Goal: Information Seeking & Learning: Learn about a topic

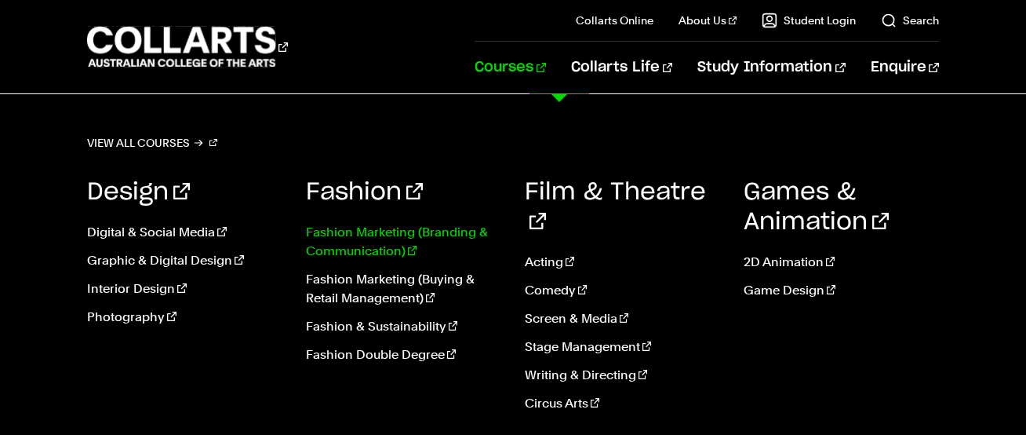
click at [346, 256] on link "Fashion Marketing (Branding & Communication)" at bounding box center [403, 242] width 195 height 38
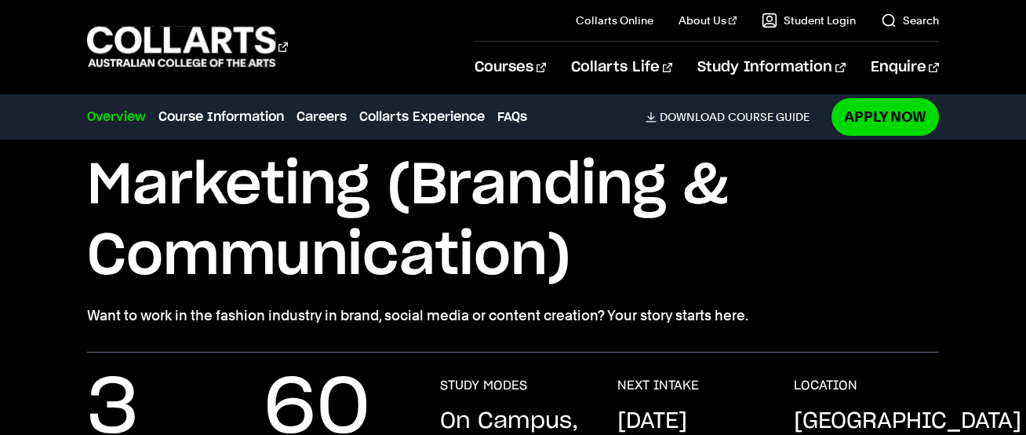
scroll to position [163, 0]
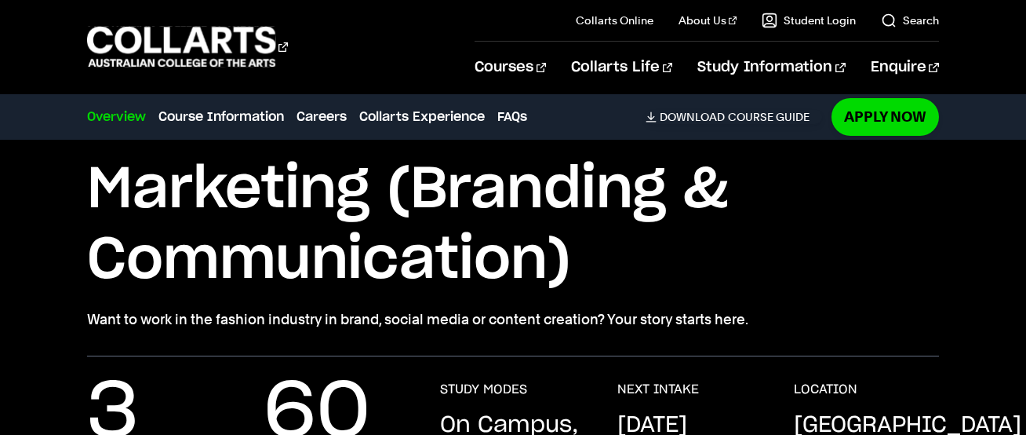
drag, startPoint x: 755, startPoint y: 322, endPoint x: 609, endPoint y: 313, distance: 146.9
click at [609, 313] on p "Want to work in the fashion industry in brand, social media or content creation…" at bounding box center [513, 319] width 852 height 22
copy p "Your story starts here."
